Goal: Task Accomplishment & Management: Use online tool/utility

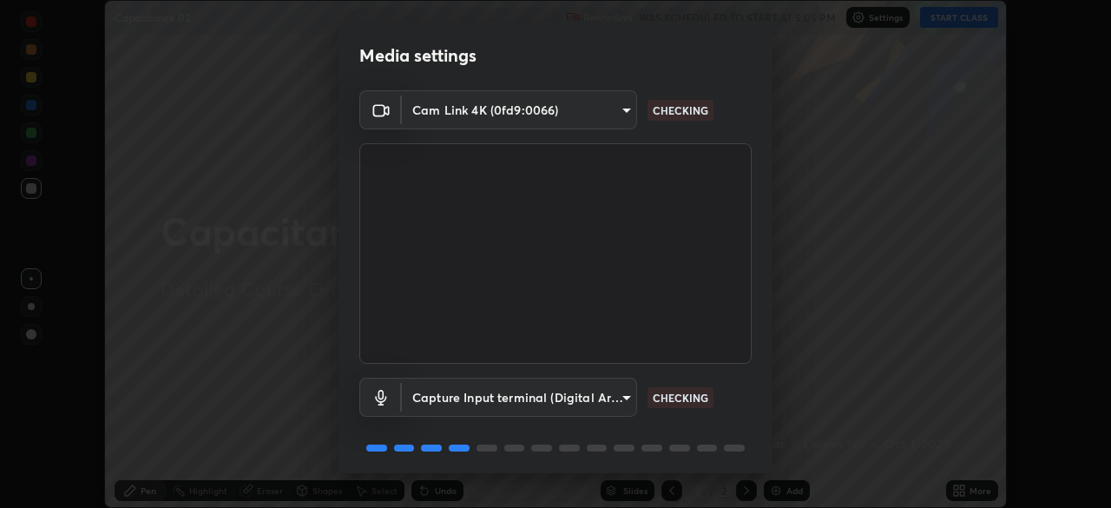
scroll to position [62, 0]
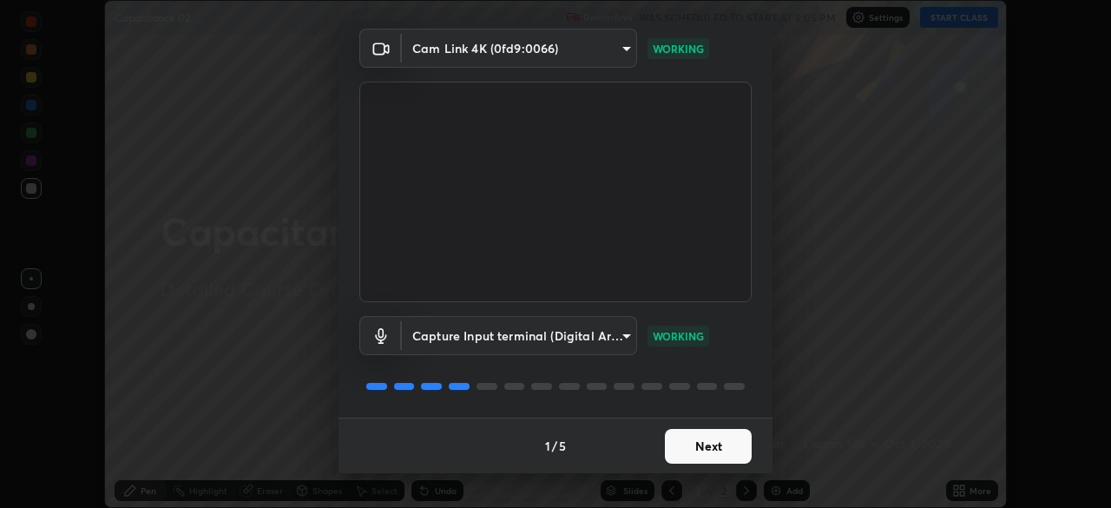
click at [713, 447] on button "Next" at bounding box center [708, 446] width 87 height 35
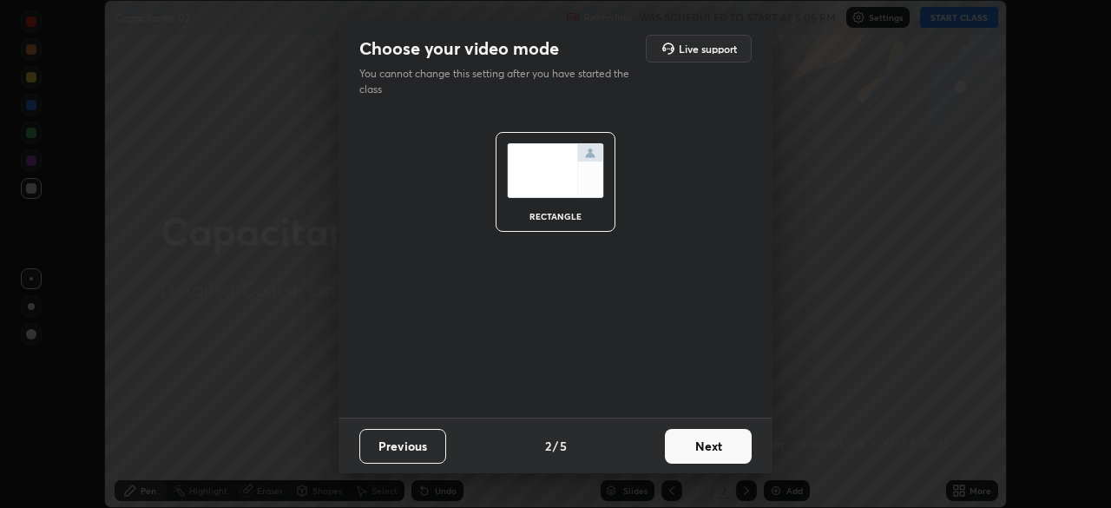
scroll to position [0, 0]
click at [716, 446] on button "Next" at bounding box center [708, 446] width 87 height 35
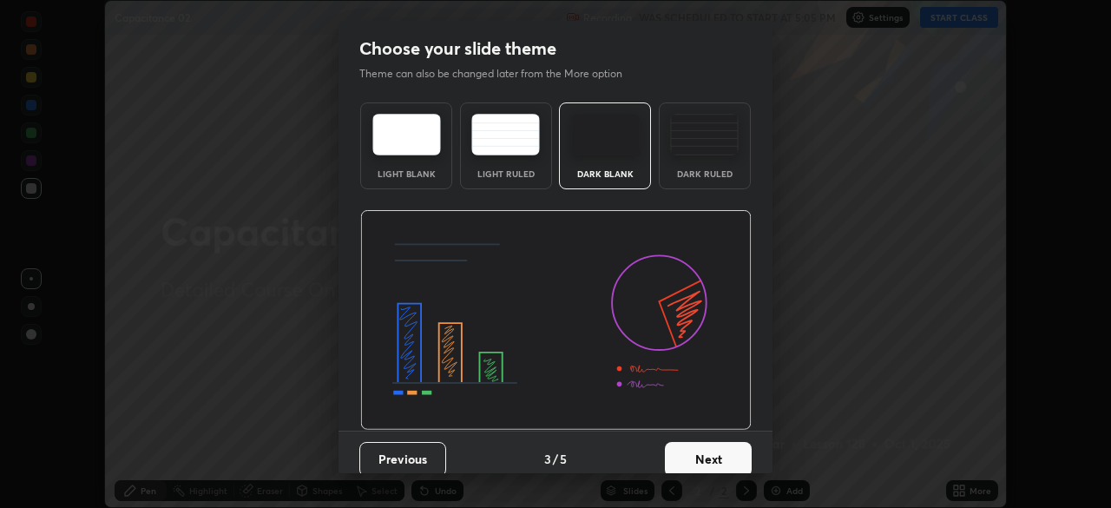
scroll to position [13, 0]
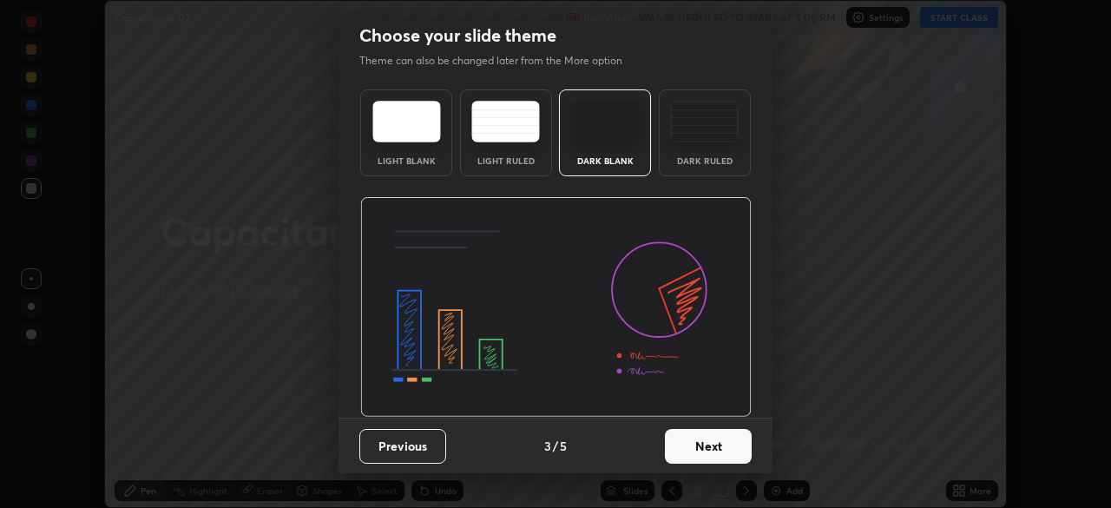
click at [717, 446] on button "Next" at bounding box center [708, 446] width 87 height 35
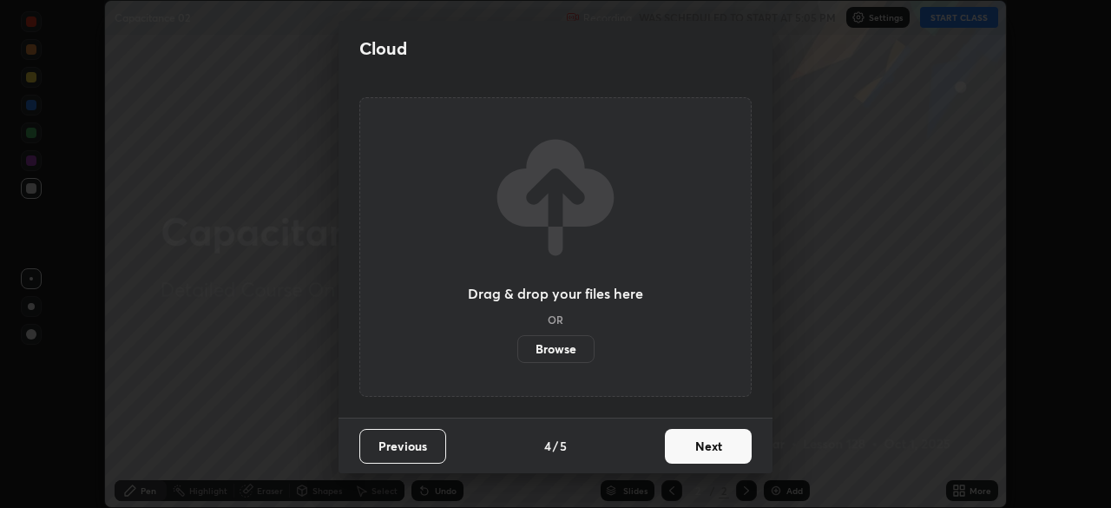
click at [718, 451] on button "Next" at bounding box center [708, 446] width 87 height 35
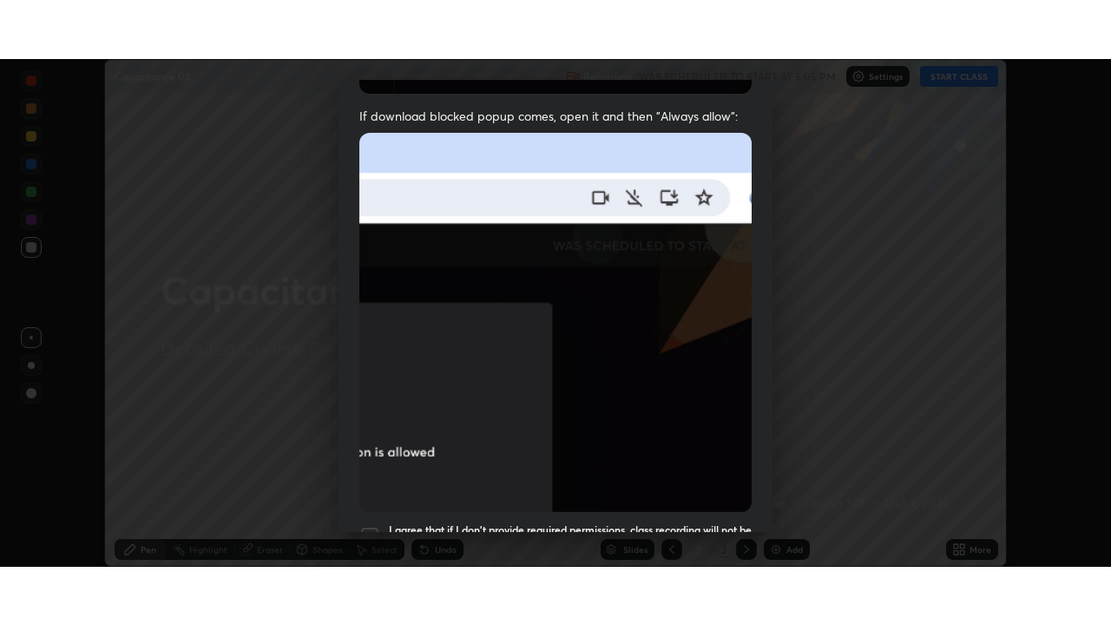
scroll to position [416, 0]
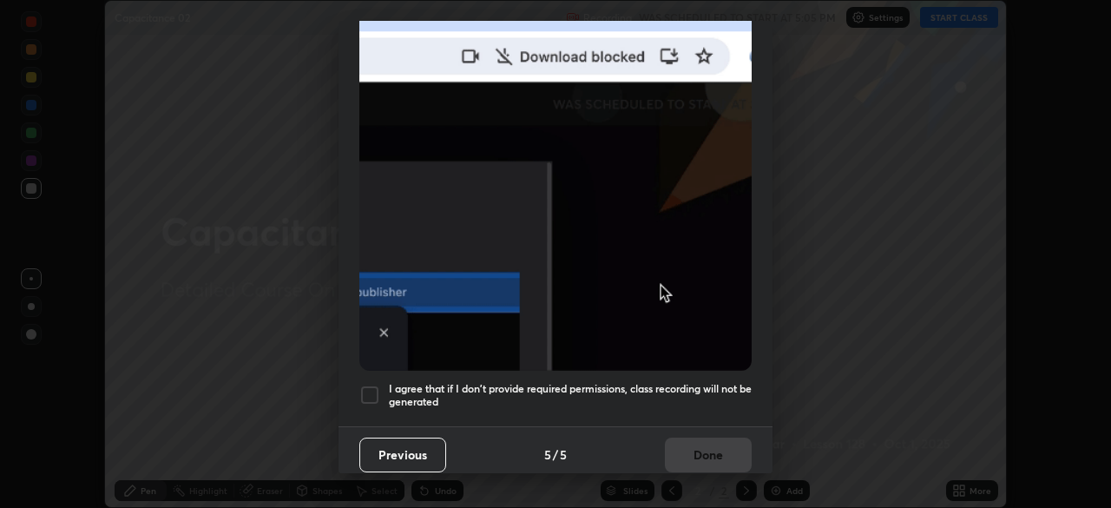
click at [372, 388] on div at bounding box center [369, 395] width 21 height 21
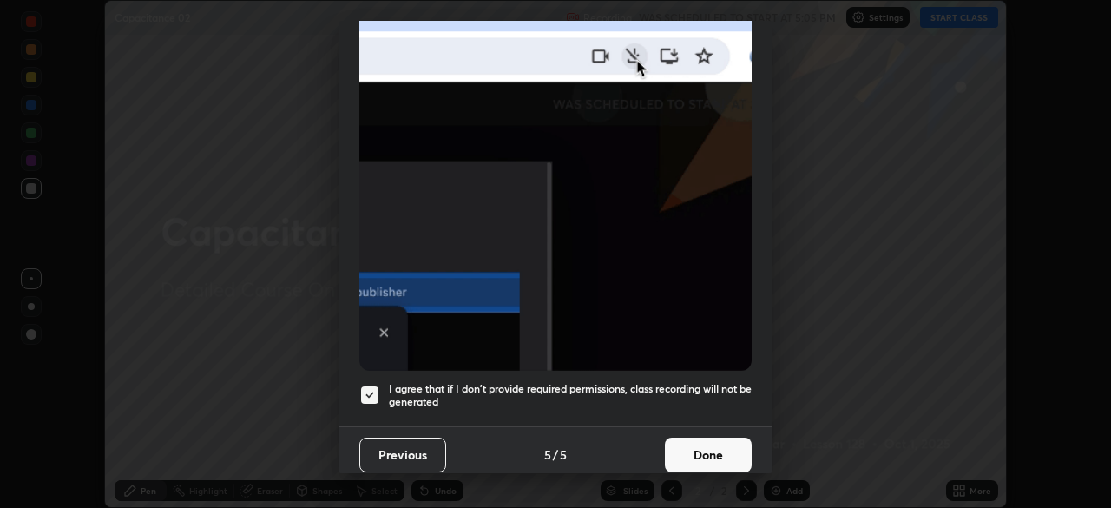
click at [707, 447] on button "Done" at bounding box center [708, 455] width 87 height 35
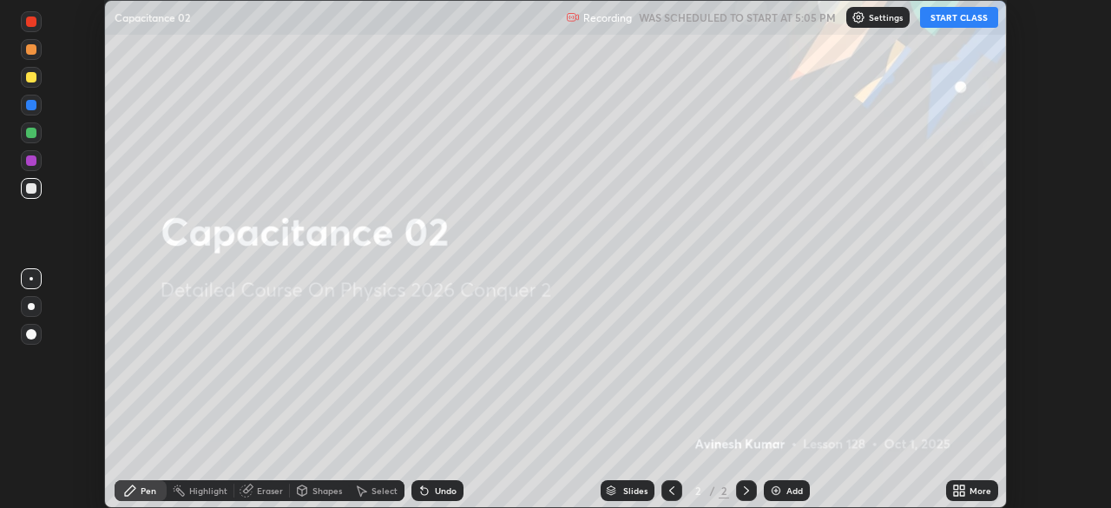
click at [959, 488] on icon at bounding box center [959, 491] width 14 height 14
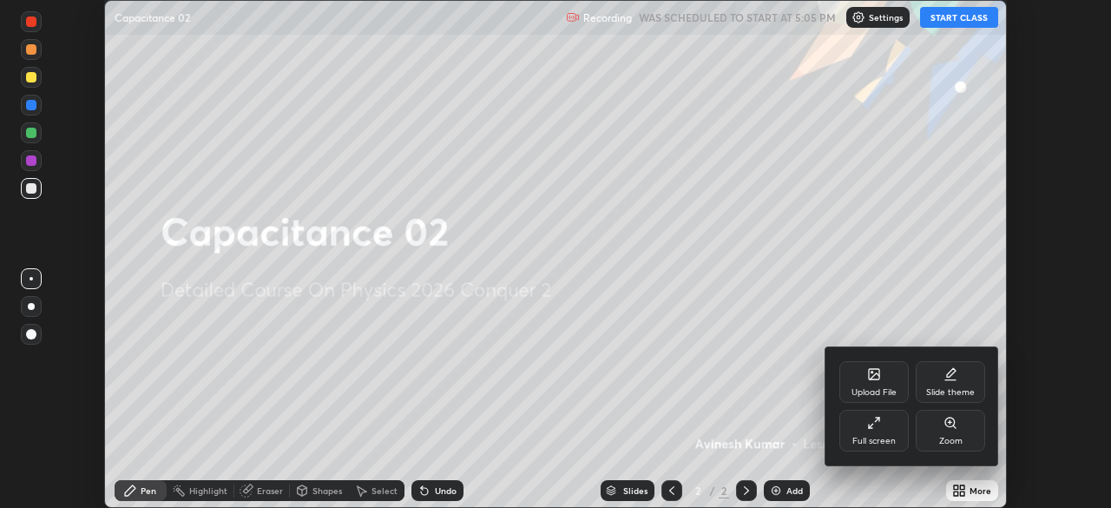
click at [872, 429] on icon at bounding box center [874, 423] width 14 height 14
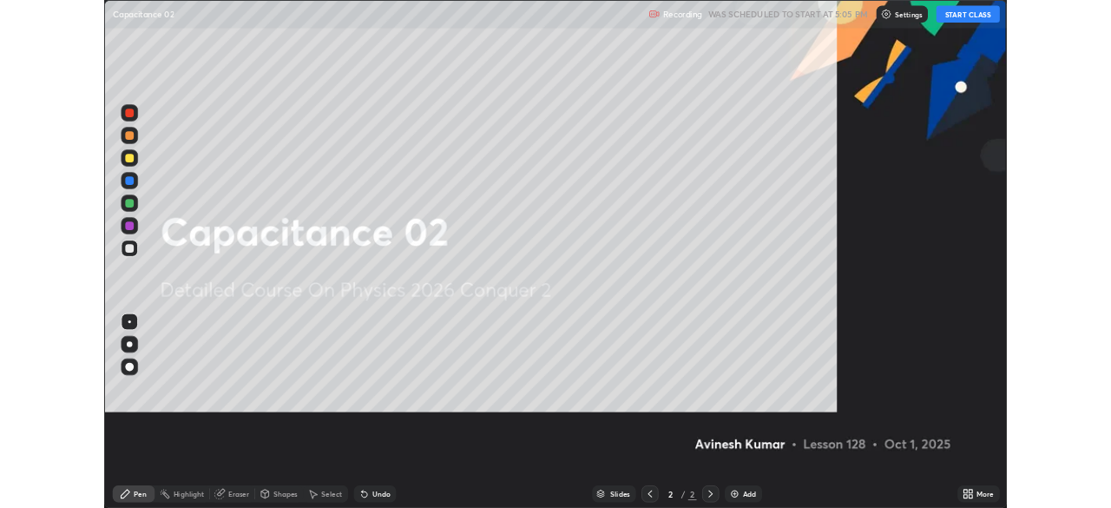
scroll to position [625, 1111]
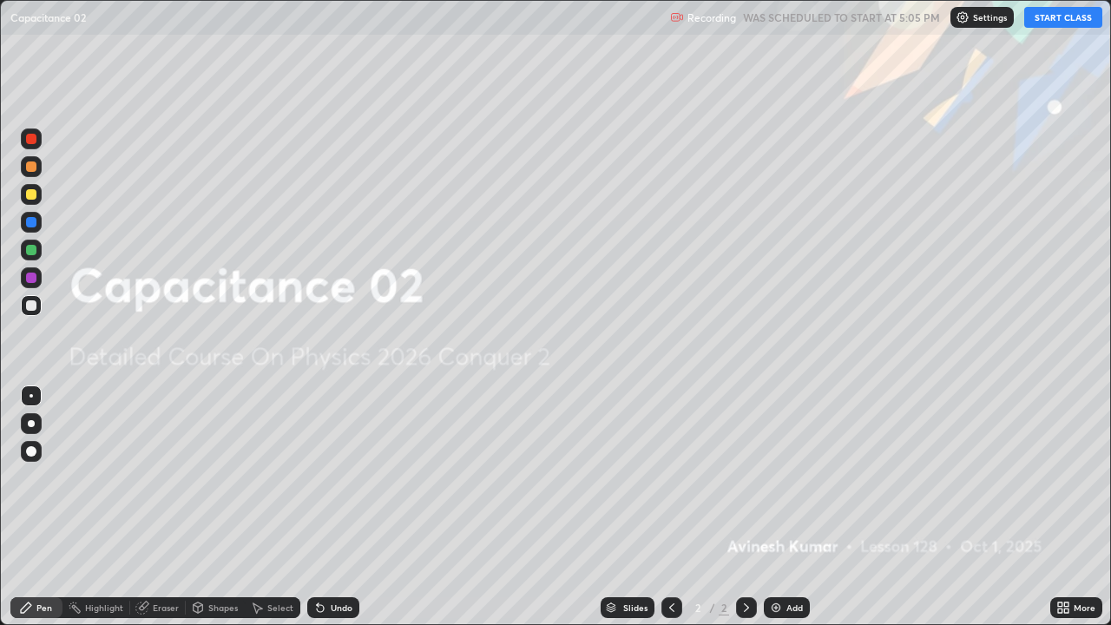
click at [1052, 23] on button "START CLASS" at bounding box center [1063, 17] width 78 height 21
click at [777, 507] on img at bounding box center [776, 608] width 14 height 14
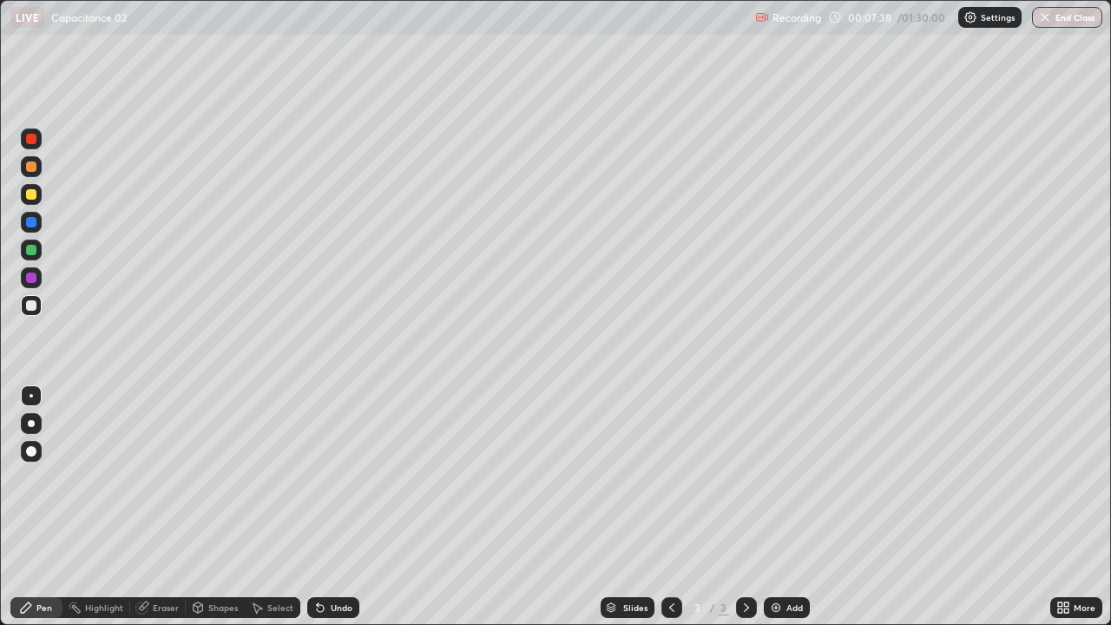
click at [772, 507] on img at bounding box center [776, 608] width 14 height 14
click at [31, 251] on div at bounding box center [31, 250] width 10 height 10
click at [773, 507] on img at bounding box center [776, 608] width 14 height 14
click at [775, 507] on img at bounding box center [776, 608] width 14 height 14
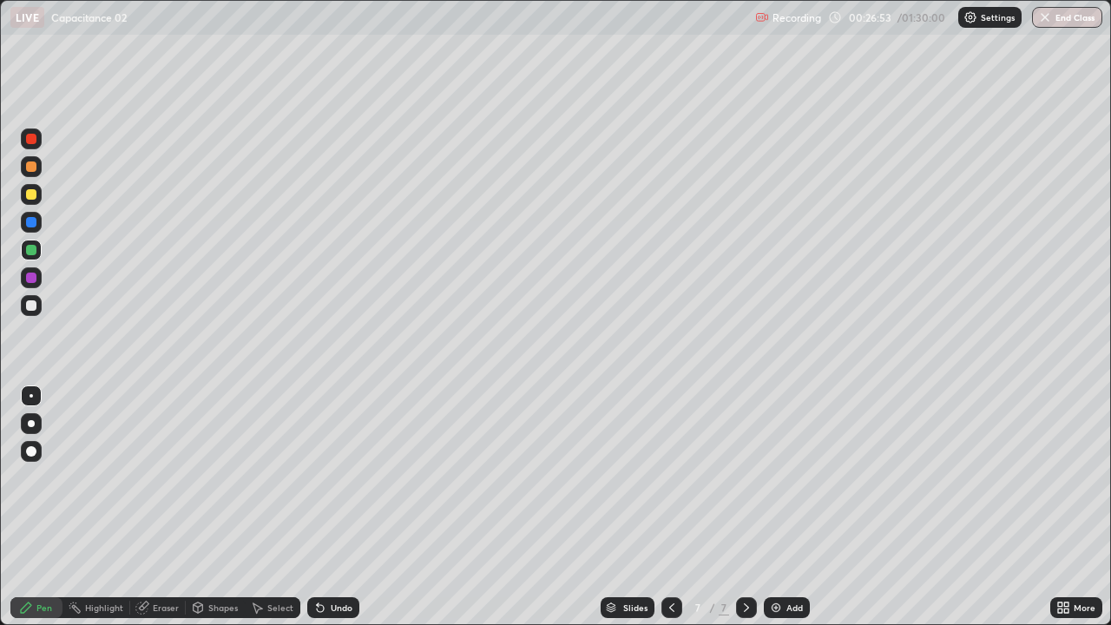
click at [157, 507] on div "Eraser" at bounding box center [166, 607] width 26 height 9
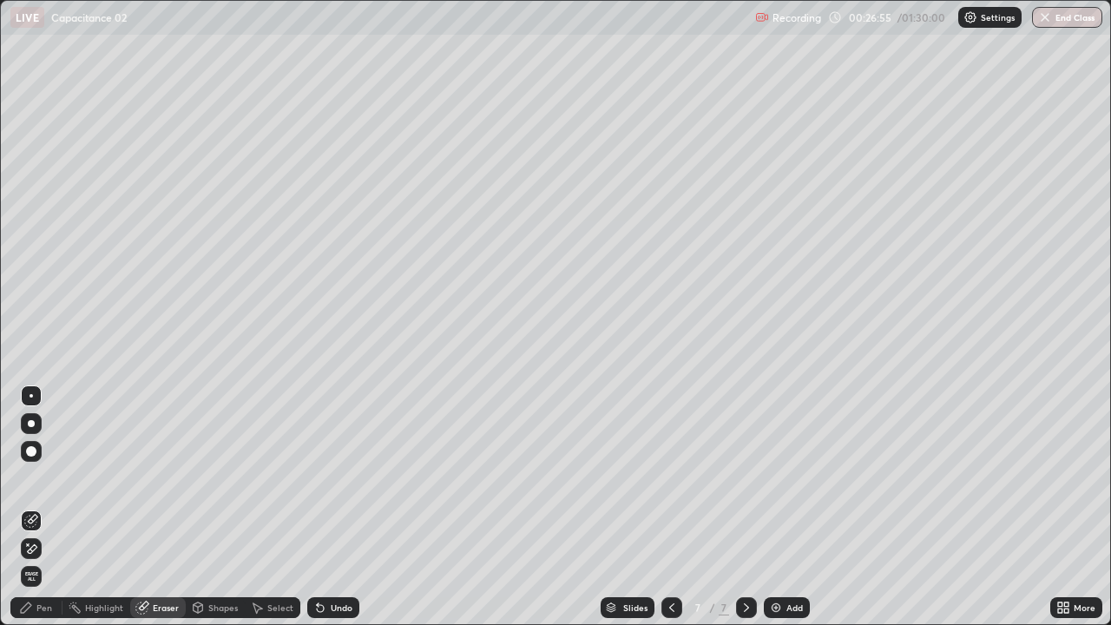
click at [50, 507] on div "Pen" at bounding box center [44, 607] width 16 height 9
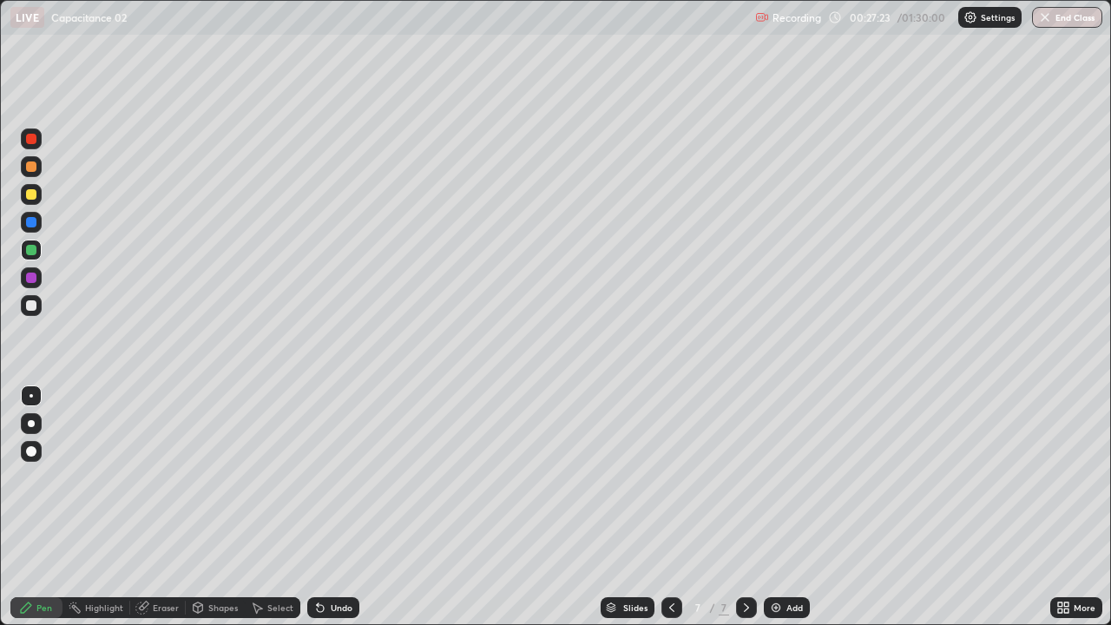
click at [34, 278] on div at bounding box center [31, 278] width 10 height 10
click at [150, 507] on div "Eraser" at bounding box center [158, 607] width 56 height 21
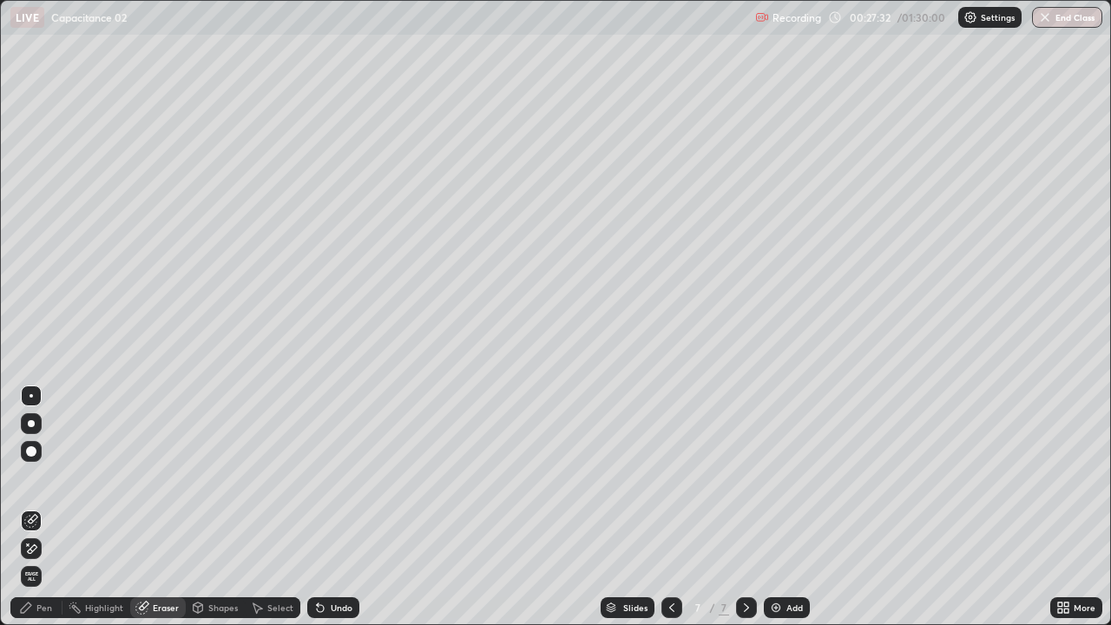
click at [41, 507] on div "Pen" at bounding box center [44, 607] width 16 height 9
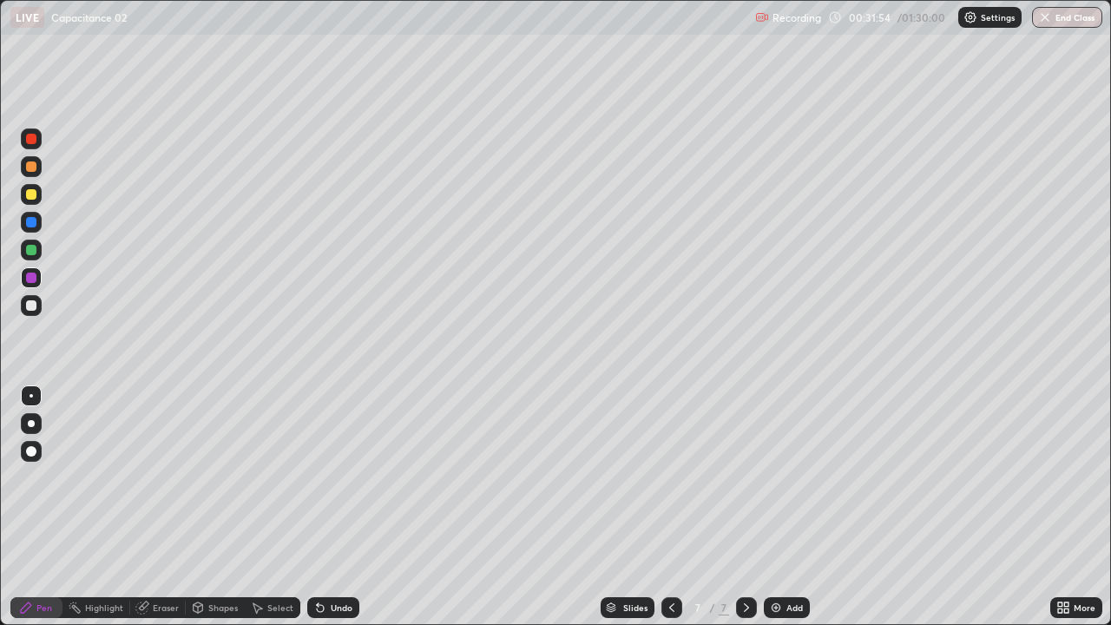
click at [32, 171] on div at bounding box center [31, 166] width 10 height 10
click at [155, 507] on div "Eraser" at bounding box center [166, 607] width 26 height 9
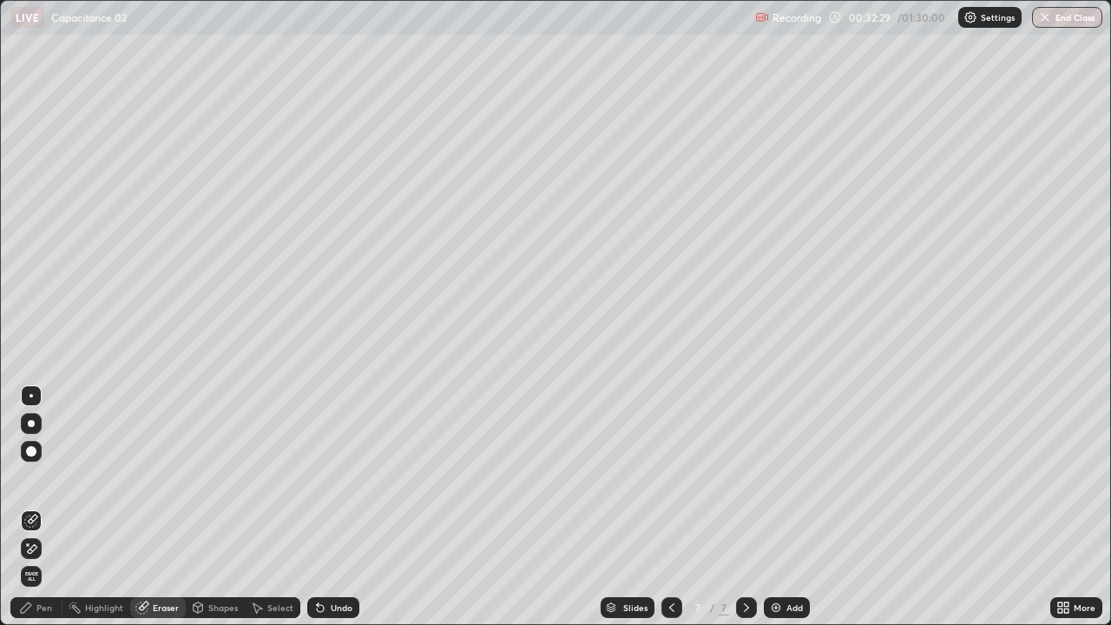
click at [46, 507] on div "Pen" at bounding box center [44, 607] width 16 height 9
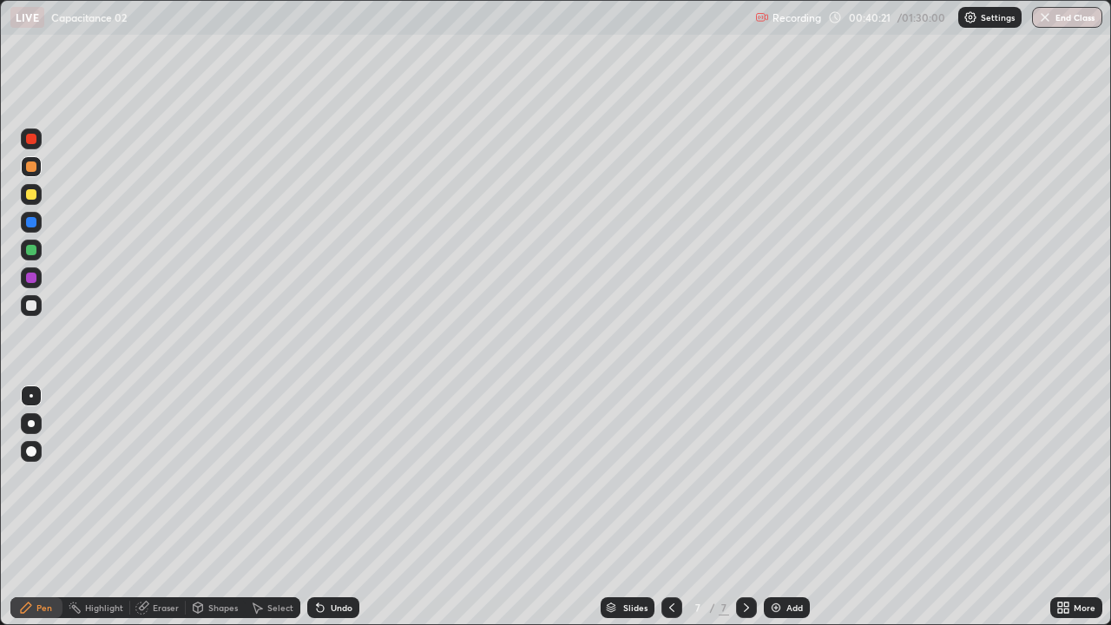
click at [32, 198] on div at bounding box center [31, 194] width 10 height 10
click at [165, 507] on div "Eraser" at bounding box center [166, 607] width 26 height 9
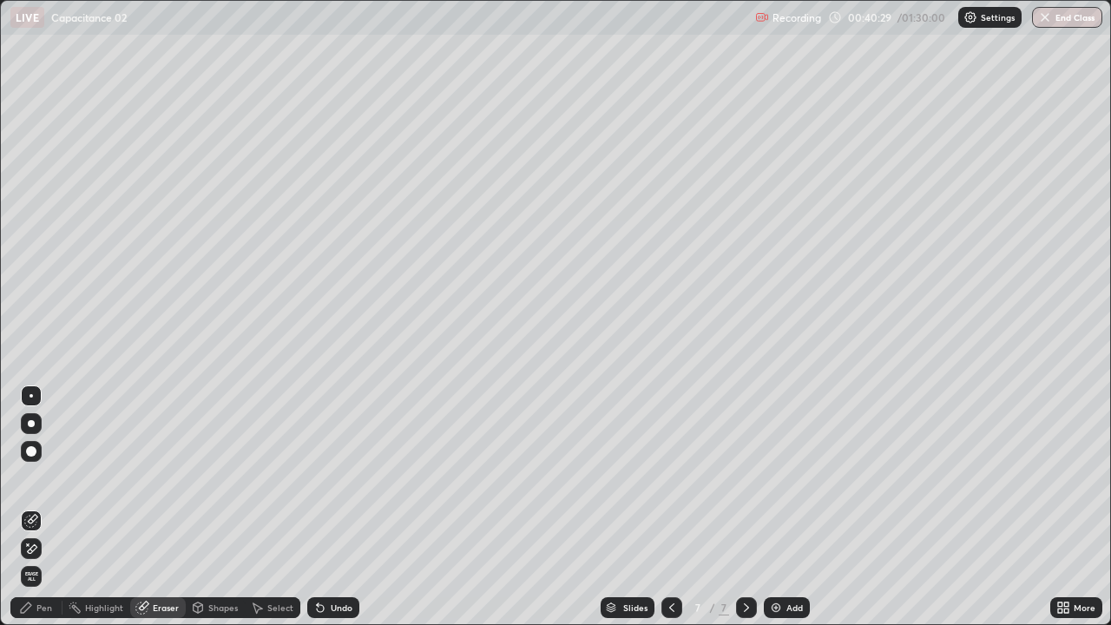
click at [50, 507] on div "Pen" at bounding box center [44, 607] width 16 height 9
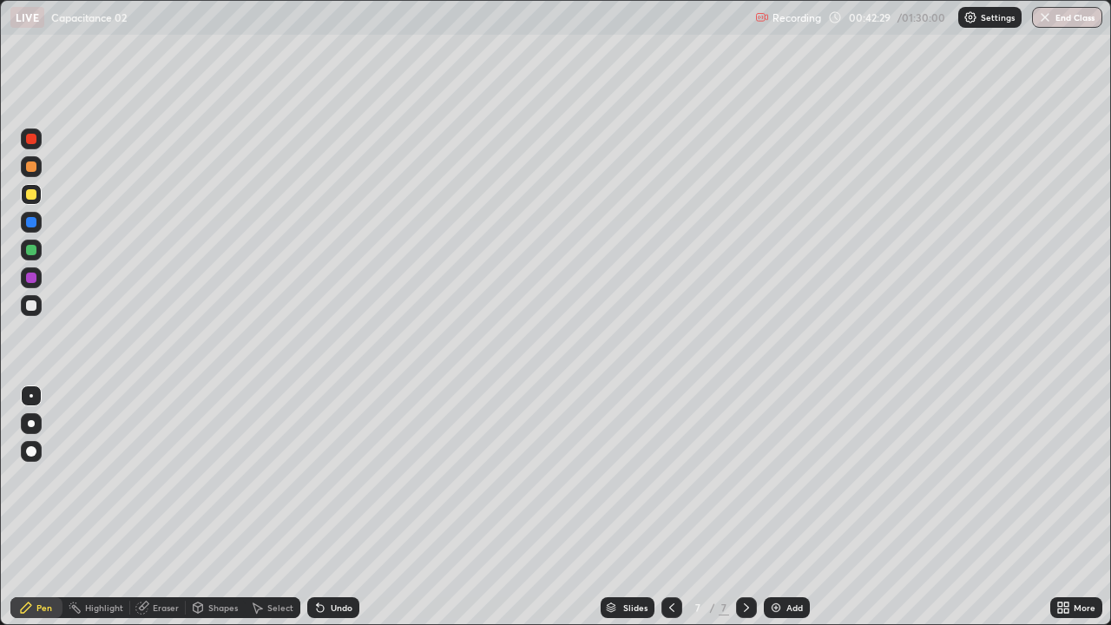
click at [744, 507] on icon at bounding box center [747, 608] width 14 height 14
click at [774, 507] on img at bounding box center [776, 608] width 14 height 14
click at [773, 507] on img at bounding box center [776, 608] width 14 height 14
click at [34, 308] on div at bounding box center [31, 305] width 10 height 10
click at [31, 280] on div at bounding box center [31, 278] width 10 height 10
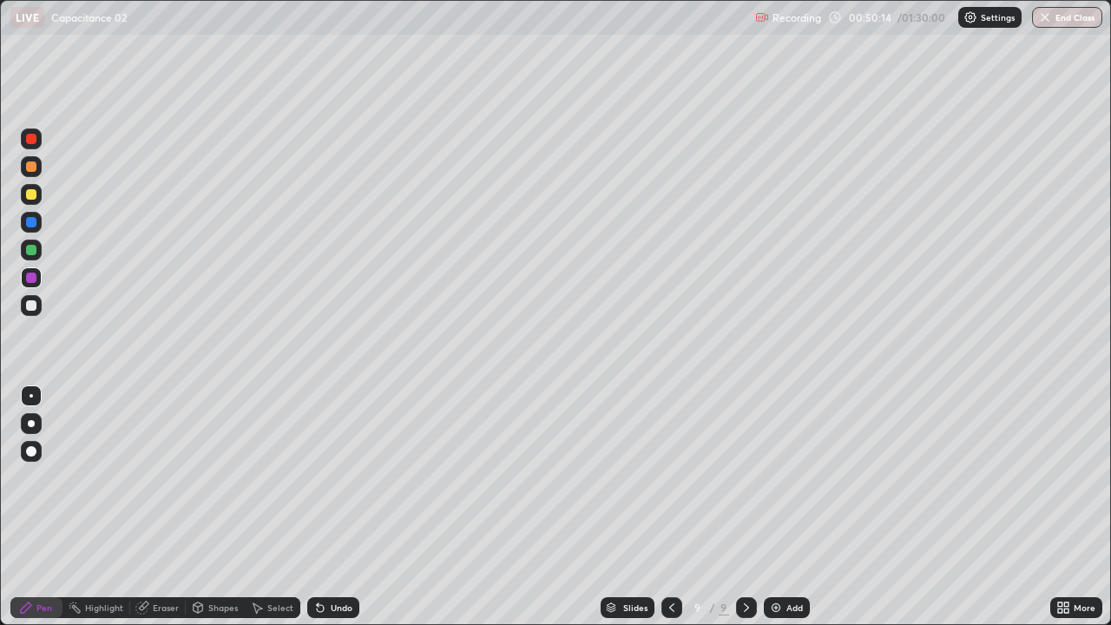
click at [40, 188] on div at bounding box center [31, 194] width 21 height 21
click at [33, 307] on div at bounding box center [31, 305] width 10 height 10
click at [773, 507] on img at bounding box center [776, 608] width 14 height 14
click at [35, 198] on div at bounding box center [31, 194] width 10 height 10
click at [775, 507] on img at bounding box center [776, 608] width 14 height 14
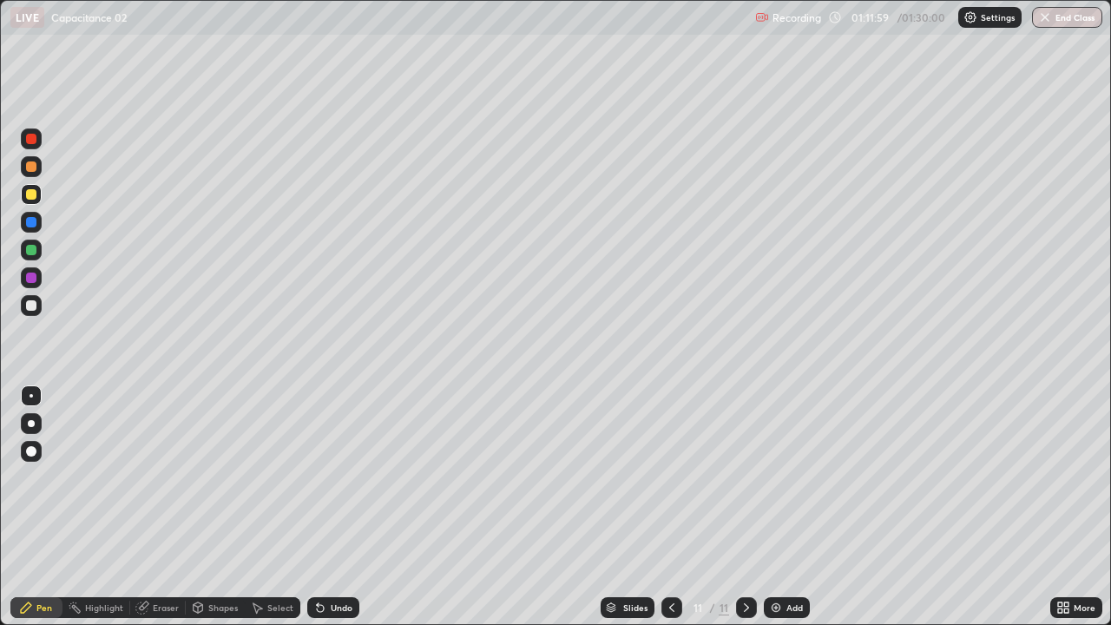
click at [662, 507] on div at bounding box center [671, 607] width 21 height 21
click at [165, 507] on div "Eraser" at bounding box center [166, 607] width 26 height 9
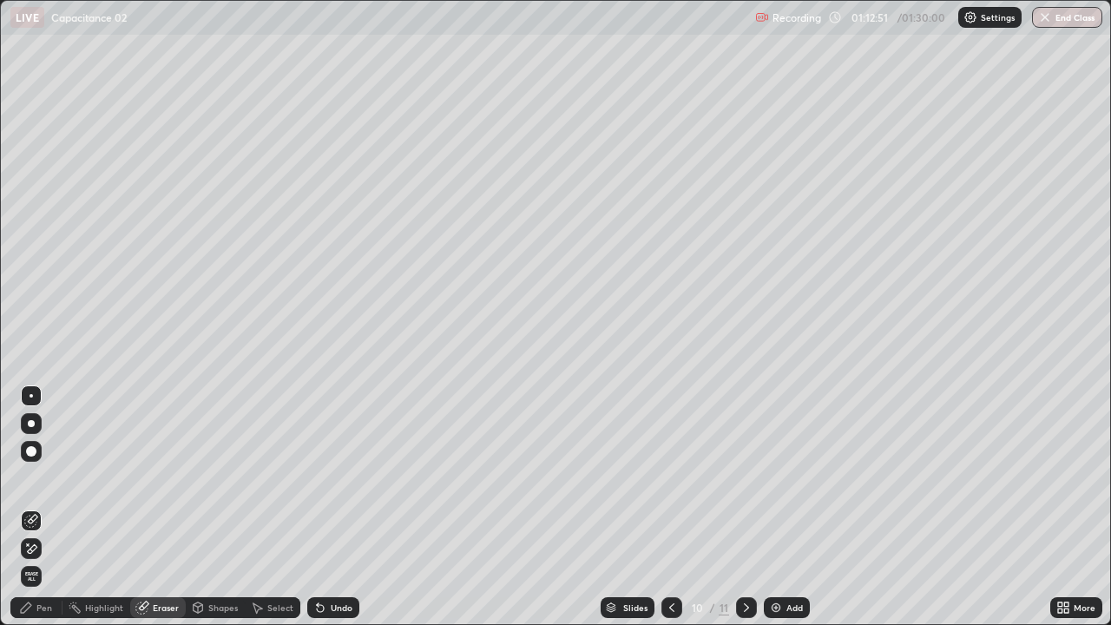
click at [48, 507] on div "Pen" at bounding box center [44, 607] width 16 height 9
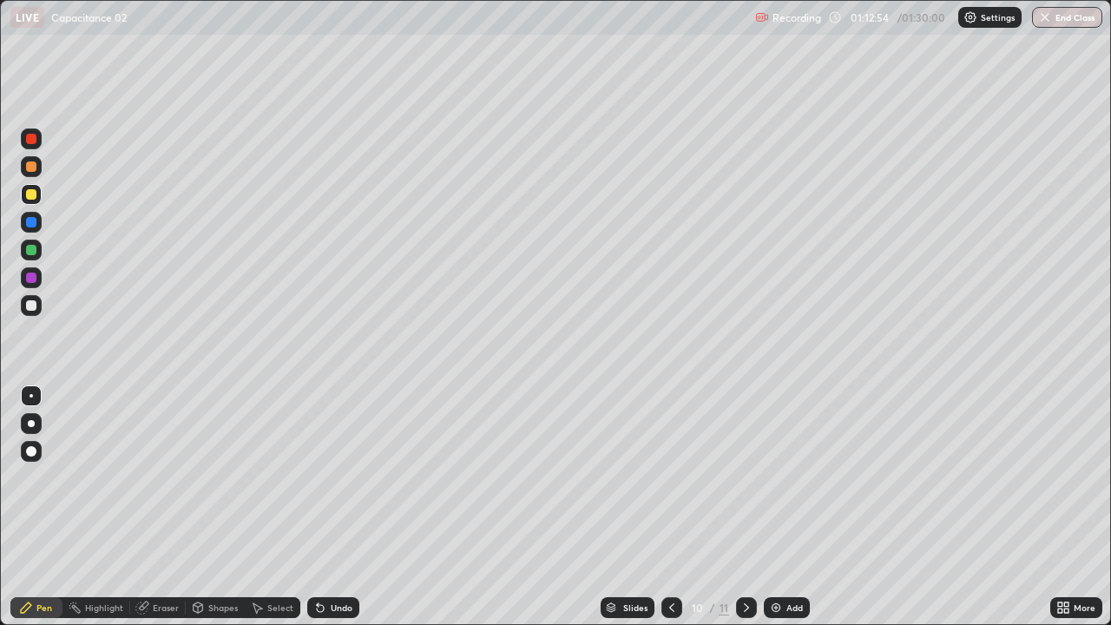
click at [775, 507] on img at bounding box center [776, 608] width 14 height 14
click at [29, 306] on div at bounding box center [31, 305] width 10 height 10
click at [773, 507] on img at bounding box center [776, 608] width 14 height 14
click at [668, 507] on icon at bounding box center [672, 608] width 14 height 14
click at [745, 507] on icon at bounding box center [747, 608] width 14 height 14
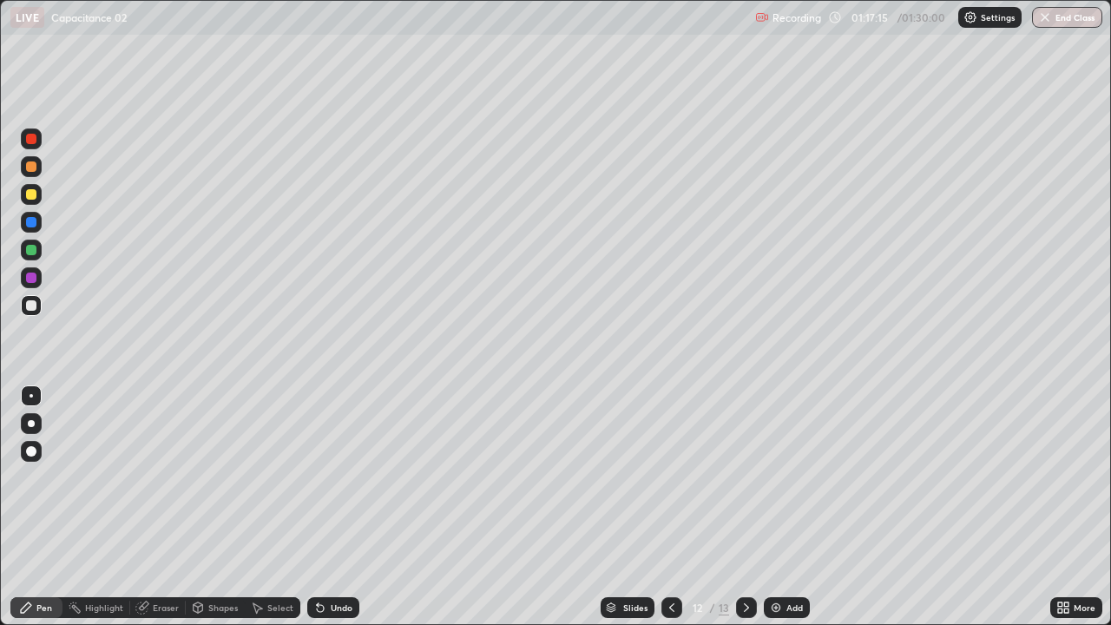
click at [33, 165] on div at bounding box center [31, 166] width 10 height 10
click at [1068, 16] on button "End Class" at bounding box center [1067, 17] width 70 height 21
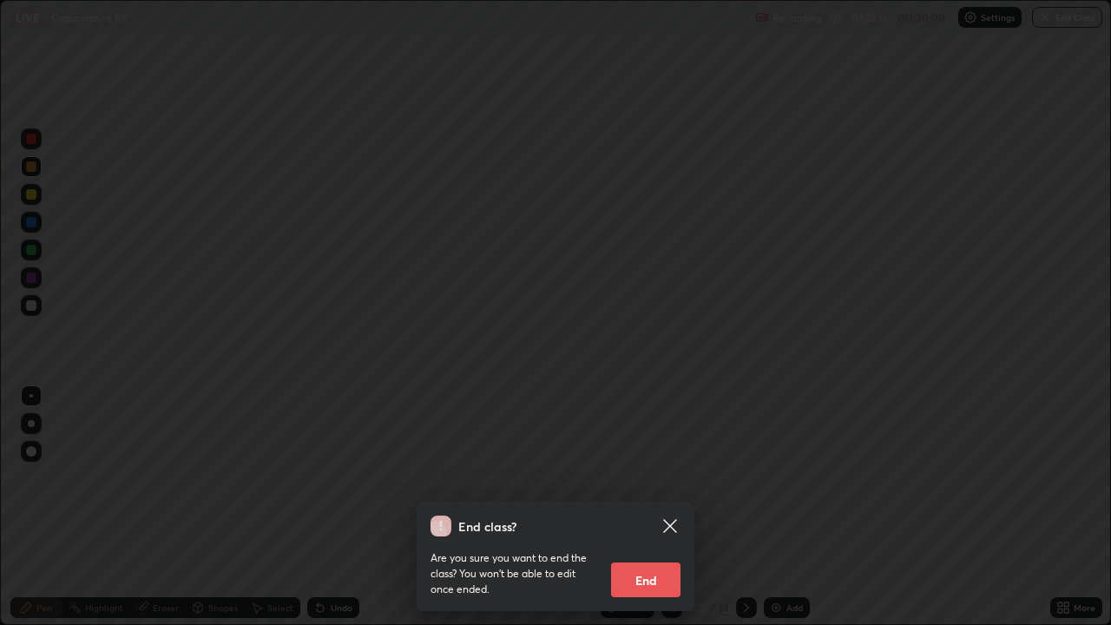
click at [660, 507] on button "End" at bounding box center [645, 580] width 69 height 35
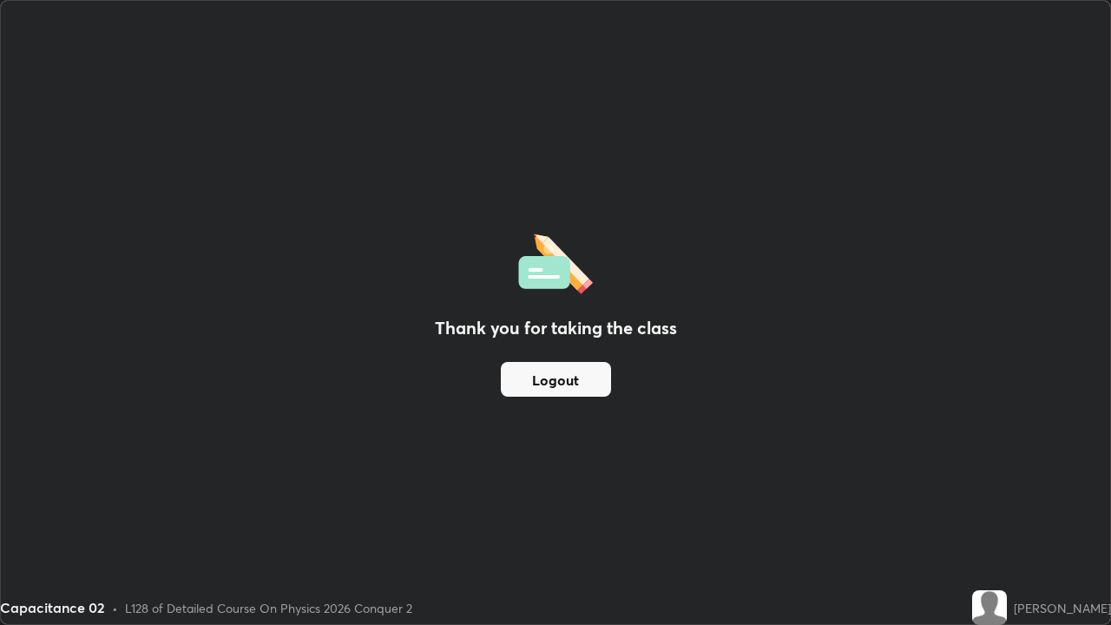
click at [597, 385] on button "Logout" at bounding box center [556, 379] width 110 height 35
click at [596, 383] on button "Logout" at bounding box center [556, 379] width 110 height 35
click at [593, 382] on button "Logout" at bounding box center [556, 379] width 110 height 35
click at [594, 385] on button "Logout" at bounding box center [556, 379] width 110 height 35
click at [596, 385] on button "Logout" at bounding box center [556, 379] width 110 height 35
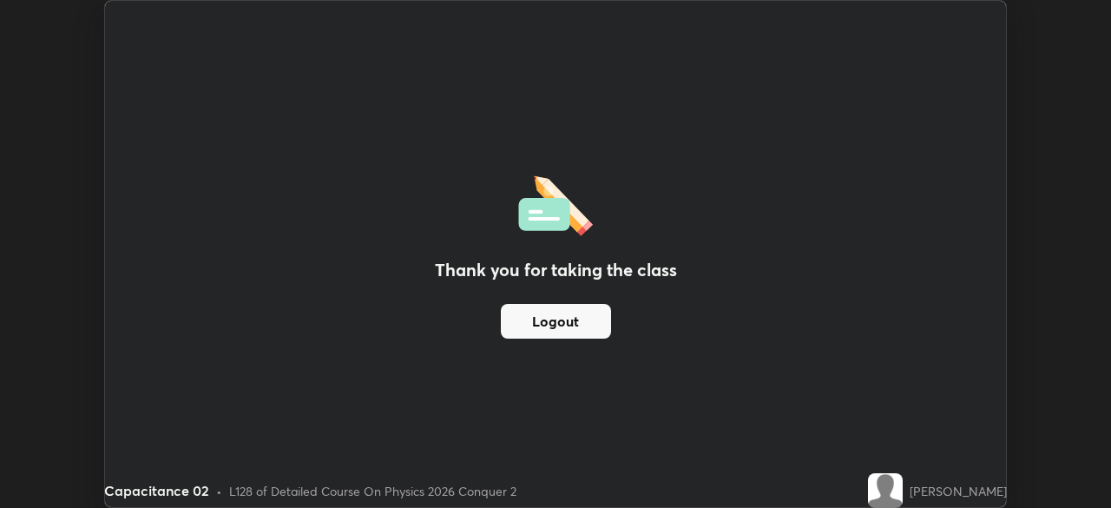
scroll to position [86301, 85698]
